Goal: Transaction & Acquisition: Register for event/course

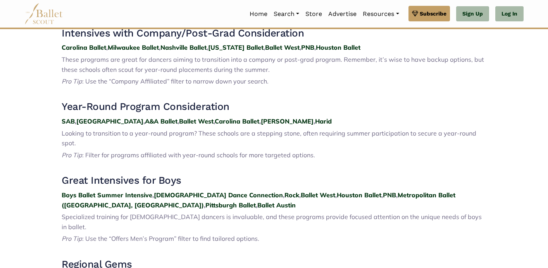
scroll to position [607, 0]
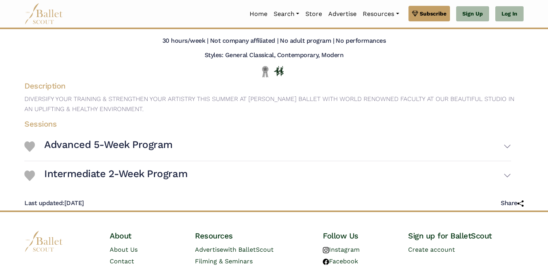
scroll to position [66, 0]
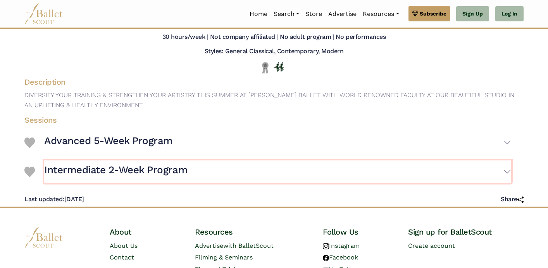
click at [109, 173] on h3 "Intermediate 2-Week Program" at bounding box center [115, 169] width 143 height 13
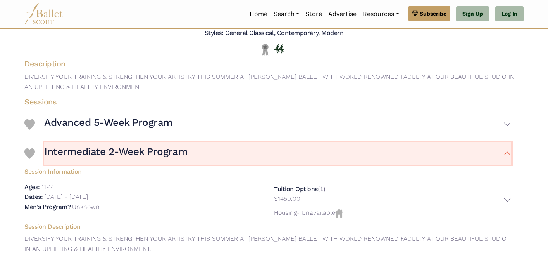
scroll to position [89, 0]
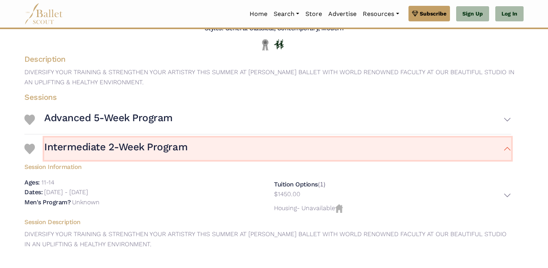
click at [162, 145] on h3 "Intermediate 2-Week Program" at bounding box center [115, 146] width 143 height 13
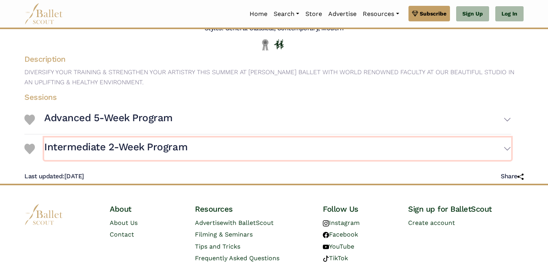
click at [162, 145] on h3 "Intermediate 2-Week Program" at bounding box center [115, 146] width 143 height 13
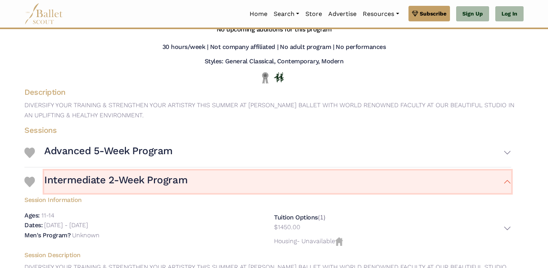
scroll to position [0, 0]
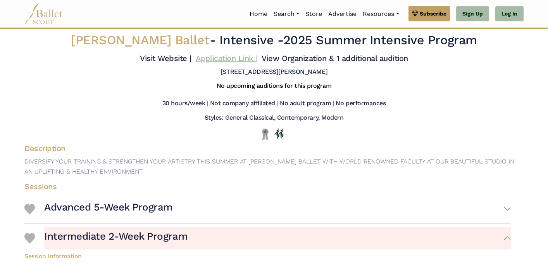
click at [207, 59] on link "Application Link |" at bounding box center [227, 58] width 62 height 9
